Goal: Task Accomplishment & Management: Use online tool/utility

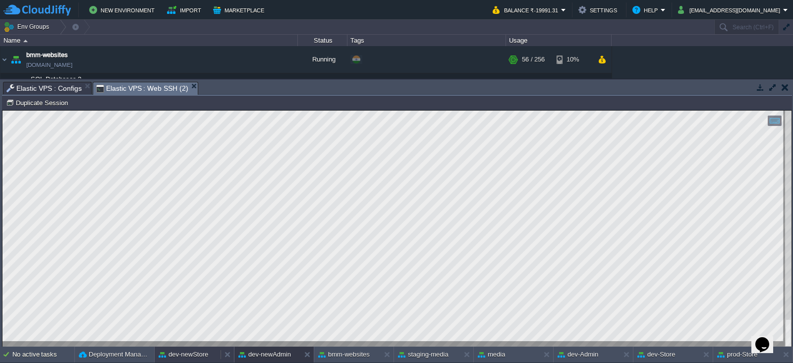
click at [188, 356] on button "dev-newStore" at bounding box center [184, 355] width 50 height 10
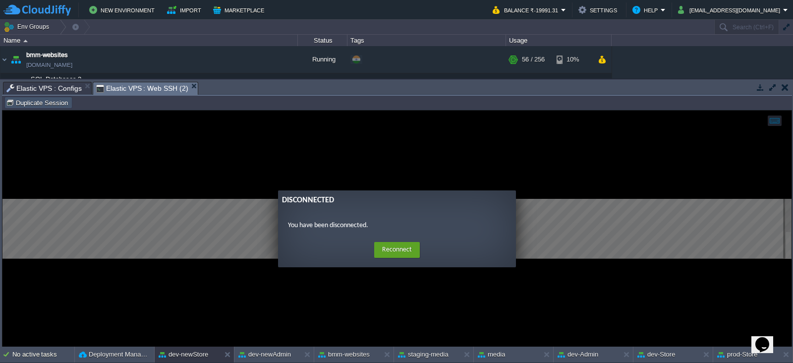
click at [49, 105] on button "Duplicate Session" at bounding box center [38, 102] width 65 height 9
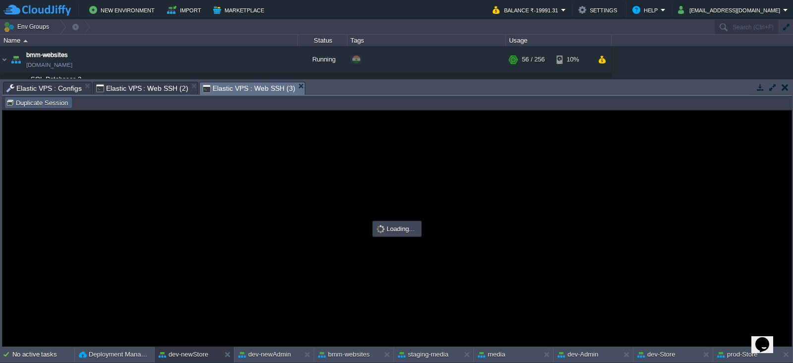
type input "#000000"
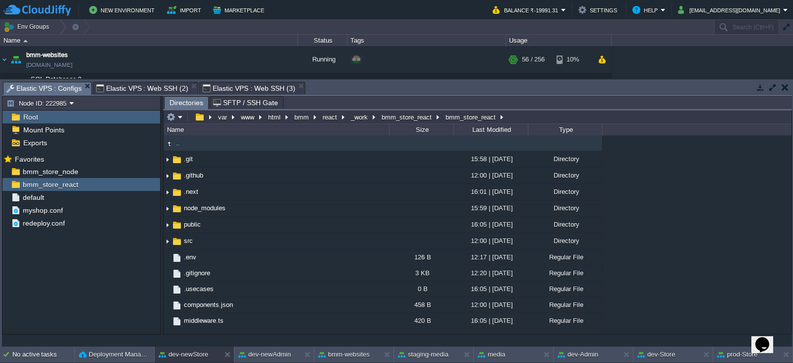
click at [50, 87] on span "Elastic VPS : Configs" at bounding box center [43, 88] width 75 height 12
click at [151, 186] on em at bounding box center [148, 184] width 13 height 9
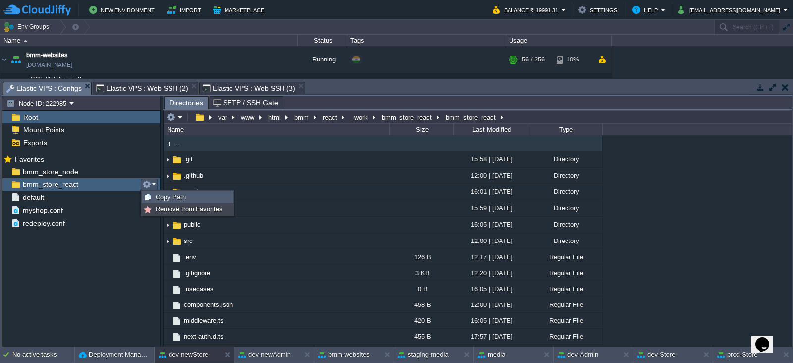
click at [159, 198] on span "Copy Path" at bounding box center [171, 196] width 30 height 7
type textarea "/var/www/html/bmm/react/_work/bmm_store_react/bmm_store_react"
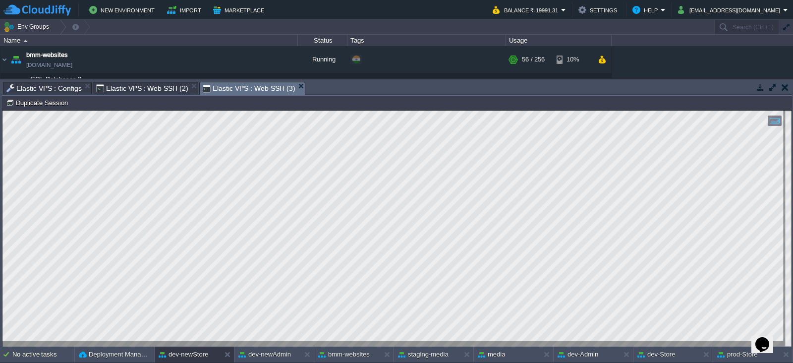
click at [227, 90] on span "Elastic VPS : Web SSH (3)" at bounding box center [249, 88] width 92 height 12
click at [662, 357] on button "dev-Store" at bounding box center [657, 355] width 38 height 10
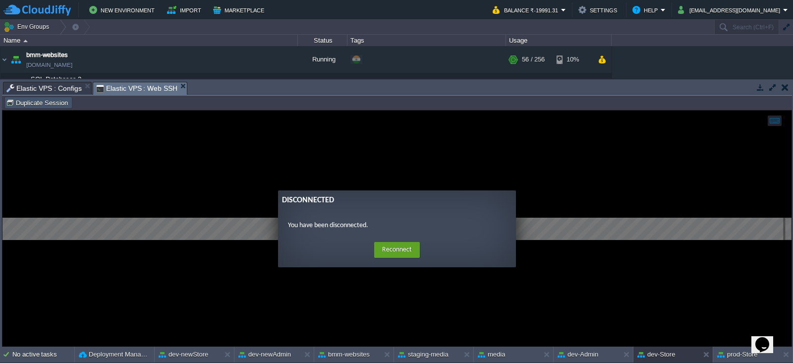
click at [37, 101] on button "Duplicate Session" at bounding box center [38, 102] width 65 height 9
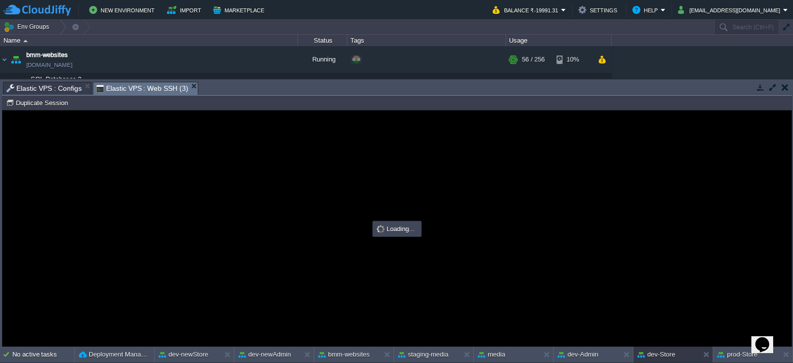
type input "#000000"
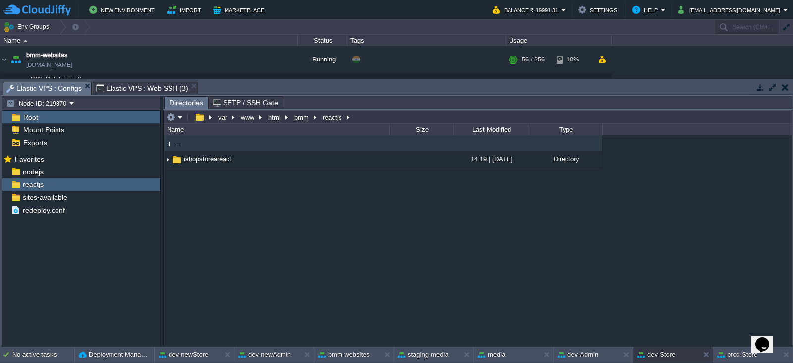
click at [55, 85] on span "Elastic VPS : Configs" at bounding box center [43, 88] width 75 height 12
click at [27, 170] on span "nodejs" at bounding box center [33, 171] width 24 height 9
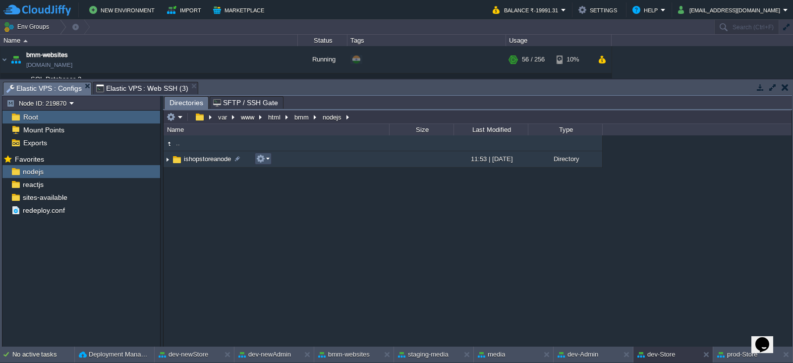
click at [262, 160] on button "button" at bounding box center [260, 158] width 9 height 9
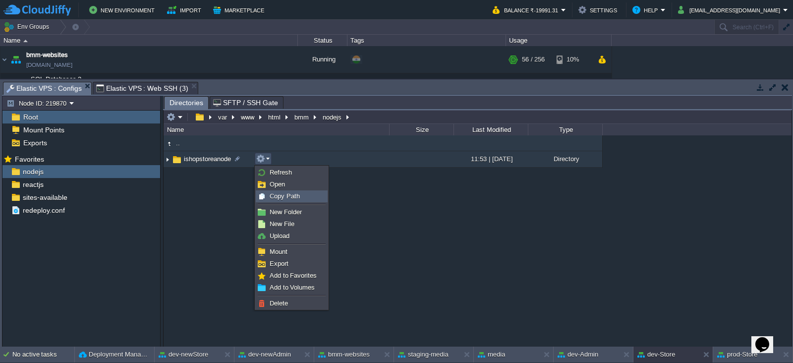
click at [278, 198] on span "Copy Path" at bounding box center [285, 195] width 30 height 7
type textarea "/var/www/html/bmm/nodejs/ishopstoreanode"
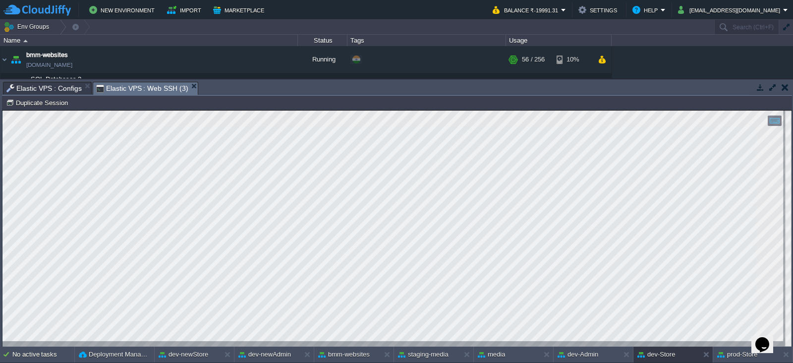
click at [143, 82] on span "Elastic VPS : Web SSH (3)" at bounding box center [142, 88] width 92 height 12
